Goal: Information Seeking & Learning: Check status

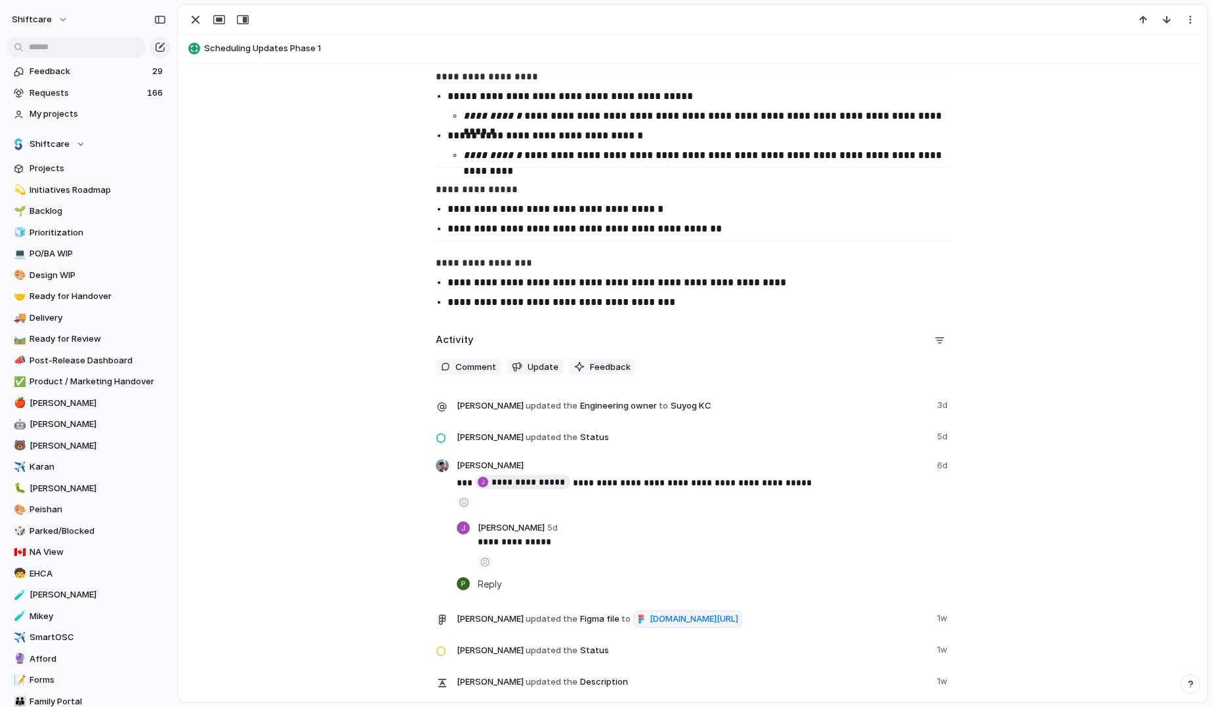
scroll to position [1723, 0]
